Goal: Navigation & Orientation: Find specific page/section

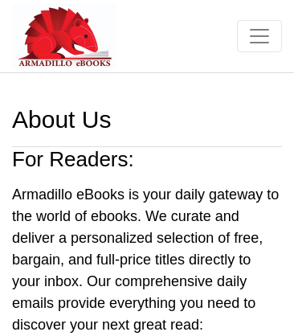
scroll to position [1123, 0]
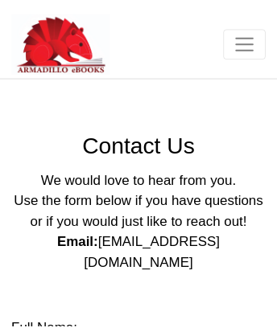
scroll to position [970, 0]
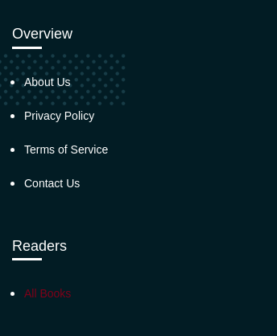
click at [47, 287] on link "All Books" at bounding box center [47, 293] width 47 height 13
